Goal: Find contact information: Find contact information

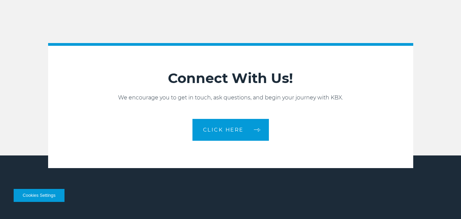
scroll to position [1414, 0]
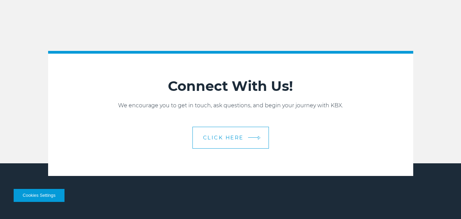
click at [207, 142] on link "CLICK HERE" at bounding box center [231, 138] width 76 height 22
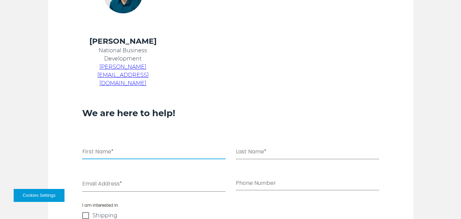
scroll to position [319, 0]
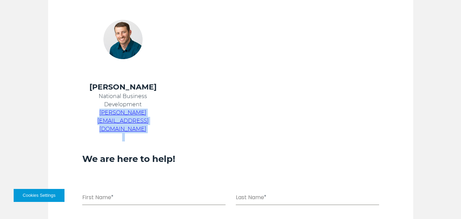
drag, startPoint x: 185, startPoint y: 107, endPoint x: 83, endPoint y: 112, distance: 102.5
click at [83, 112] on tr "[PERSON_NAME] National Business Development [PERSON_NAME][EMAIL_ADDRESS][DOMAIN…" at bounding box center [222, 111] width 297 height 59
copy tr "[PERSON_NAME][EMAIL_ADDRESS][DOMAIN_NAME]"
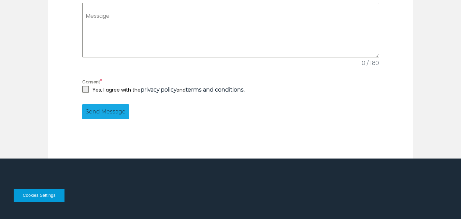
scroll to position [637, 0]
